Goal: Check status: Check status

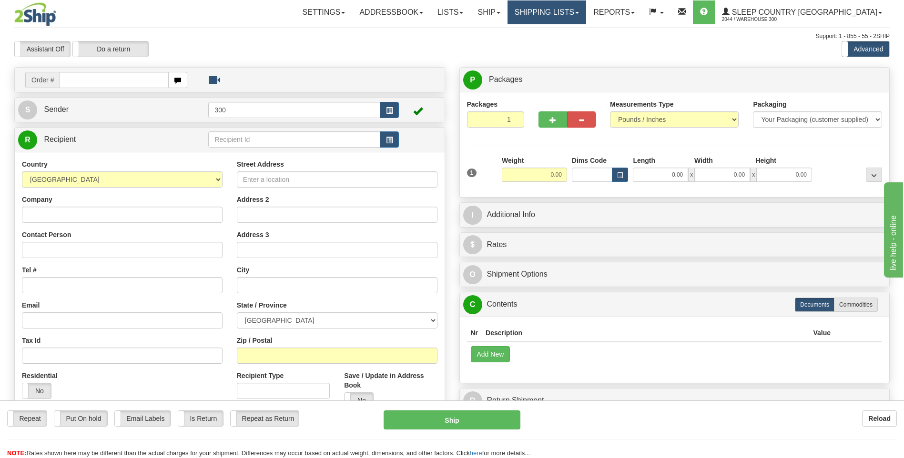
click at [586, 14] on link "Shipping lists" at bounding box center [546, 12] width 79 height 24
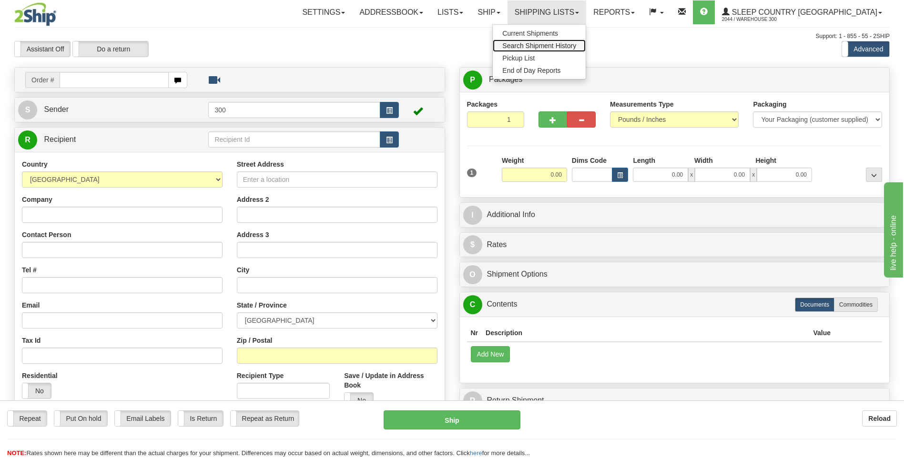
click at [576, 47] on span "Search Shipment History" at bounding box center [539, 46] width 74 height 8
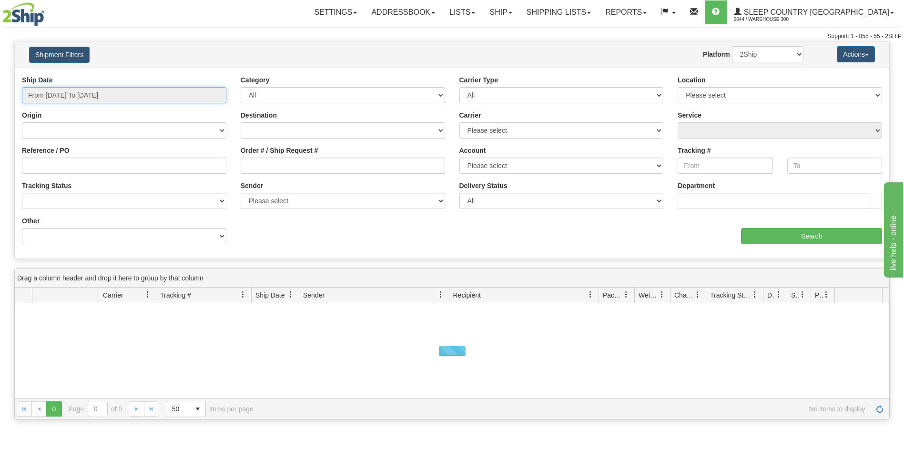
click at [62, 95] on input "From 08/10/2025 To 08/11/2025" at bounding box center [124, 95] width 204 height 16
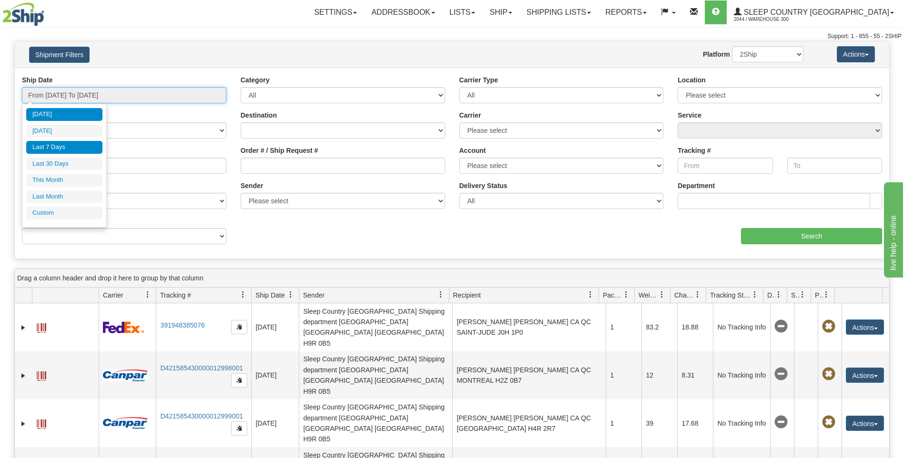
type input "08/05/2025"
type input "[DATE]"
type input "08/01/2025"
type input "08/31/2025"
type input "07/01/2025"
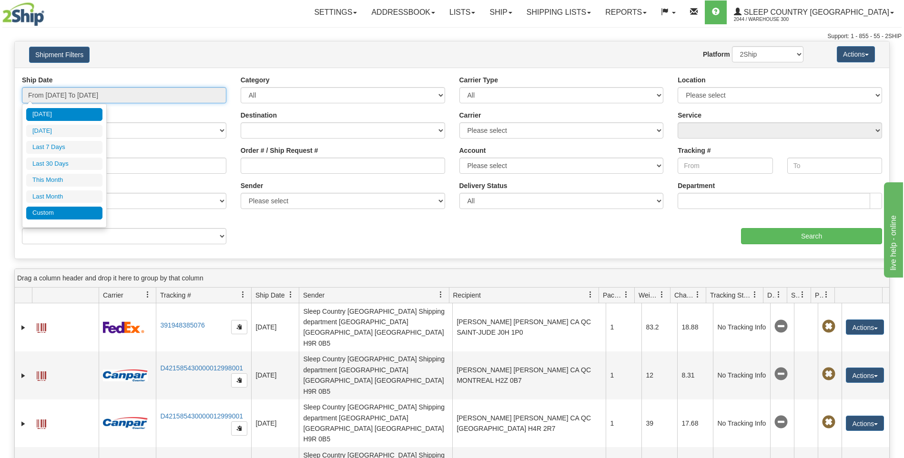
type input "07/31/2025"
type input "[DATE]"
click at [54, 215] on li "Custom" at bounding box center [64, 213] width 76 height 13
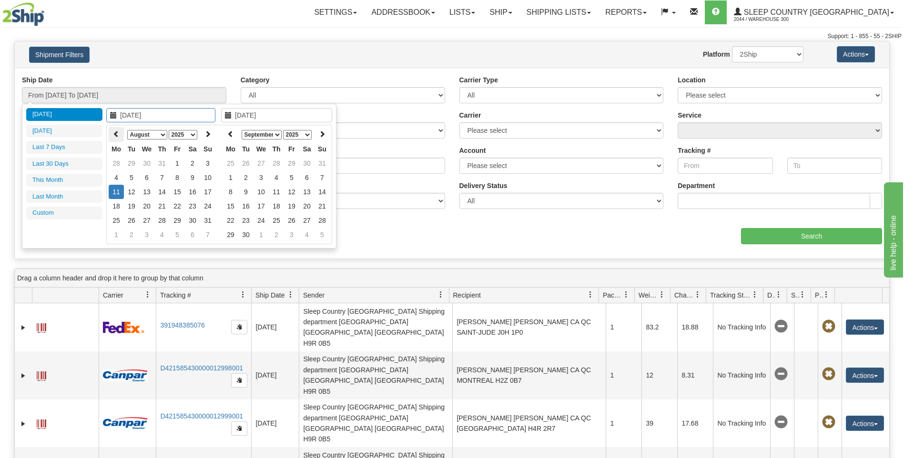
click at [118, 133] on icon at bounding box center [116, 134] width 7 height 7
type input "07/15/2025"
click at [131, 191] on td "15" at bounding box center [131, 192] width 15 height 14
type input "07/15/2025"
click at [131, 191] on td "15" at bounding box center [131, 192] width 15 height 14
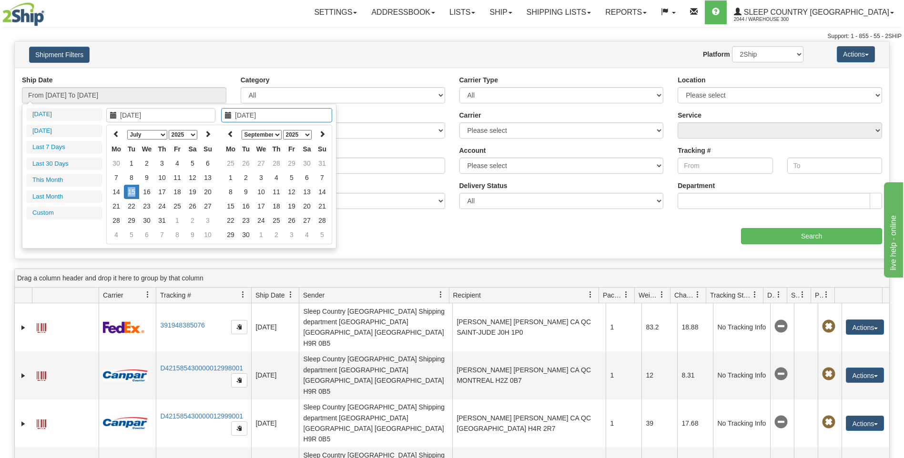
type input "From 07/15/2025 To 07/15/2025"
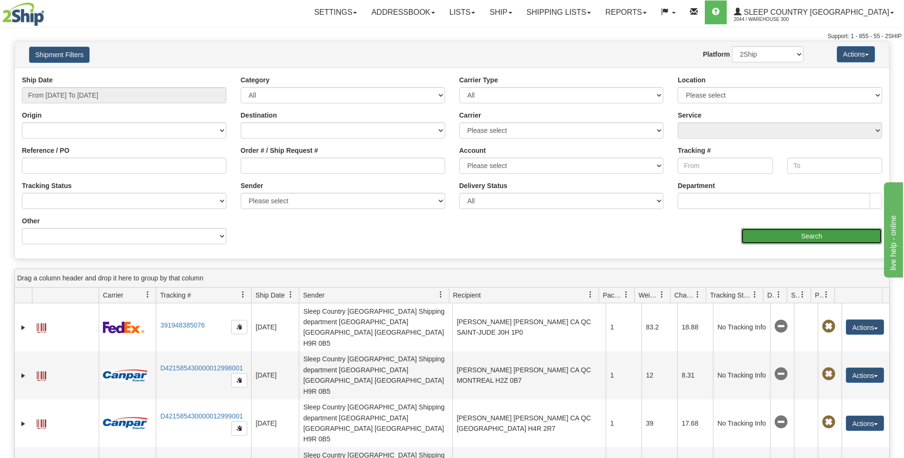
click at [795, 234] on input "Search" at bounding box center [811, 236] width 141 height 16
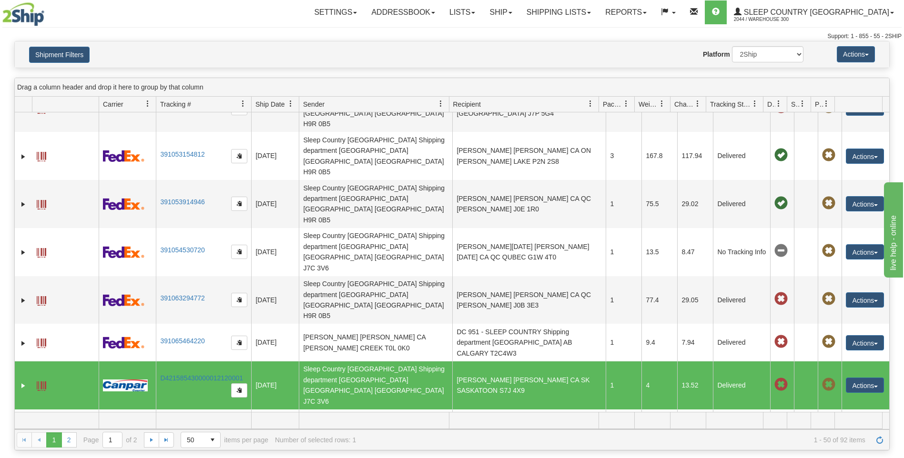
scroll to position [191, 0]
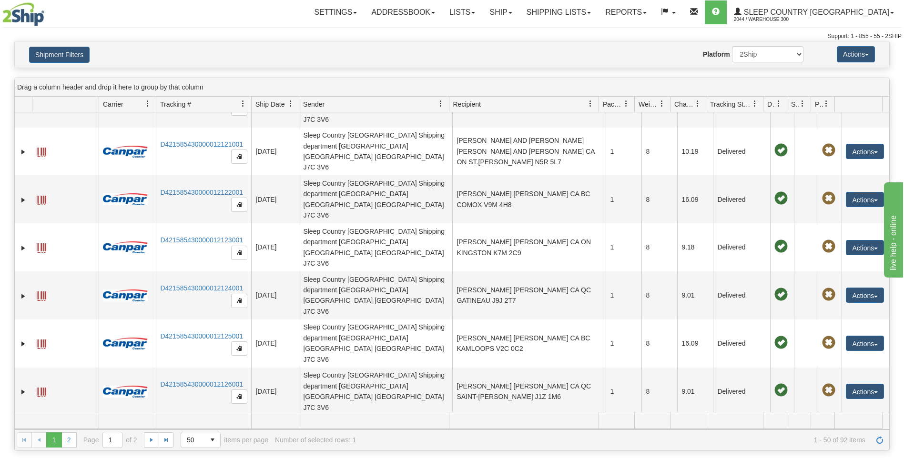
scroll to position [476, 0]
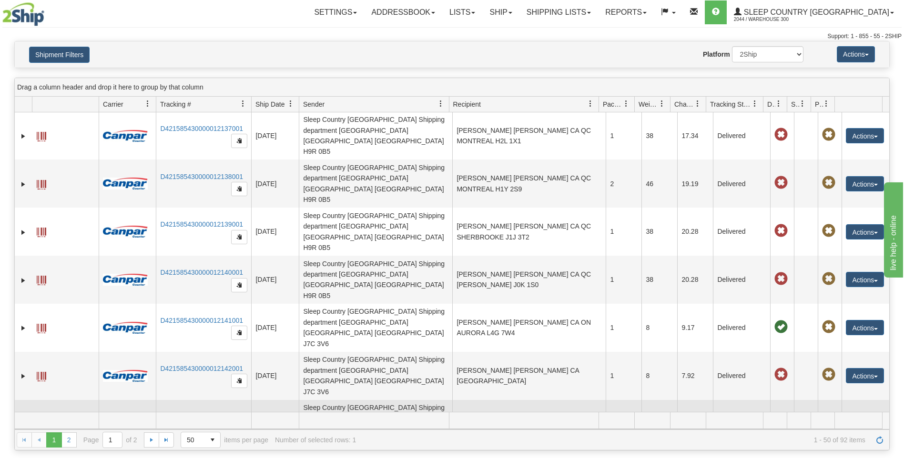
scroll to position [1239, 0]
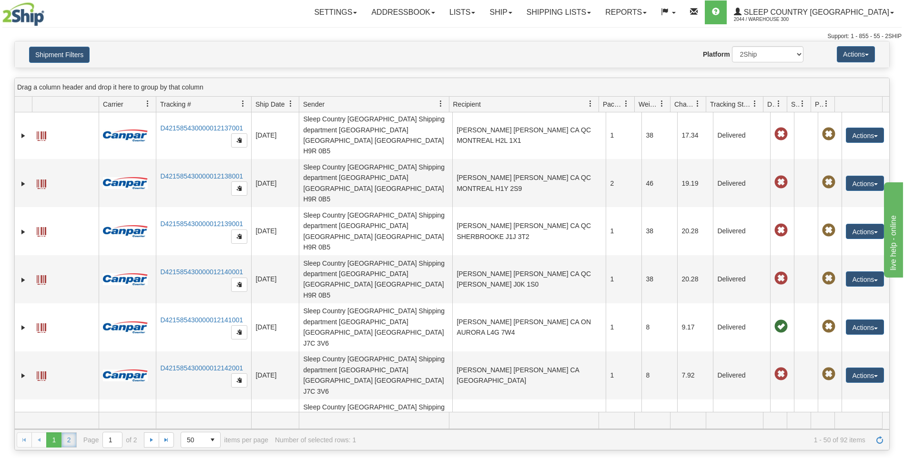
click at [66, 442] on link "2" at bounding box center [68, 439] width 15 height 15
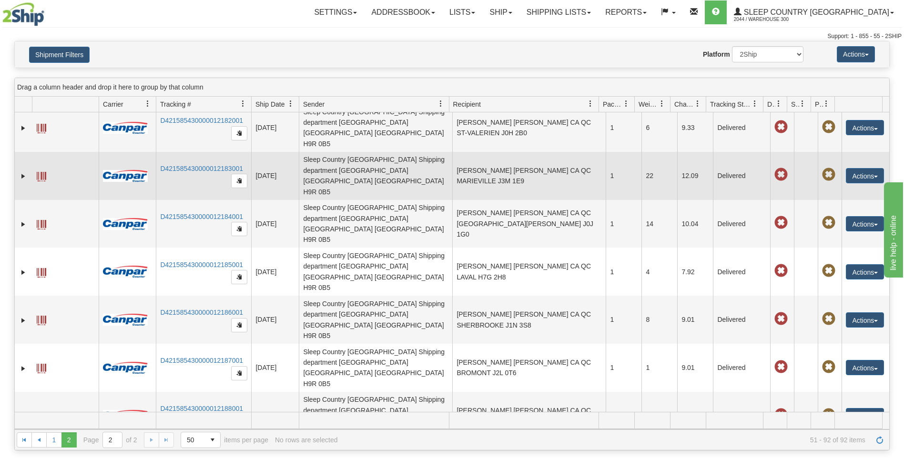
scroll to position [1022, 0]
